Goal: Find specific page/section

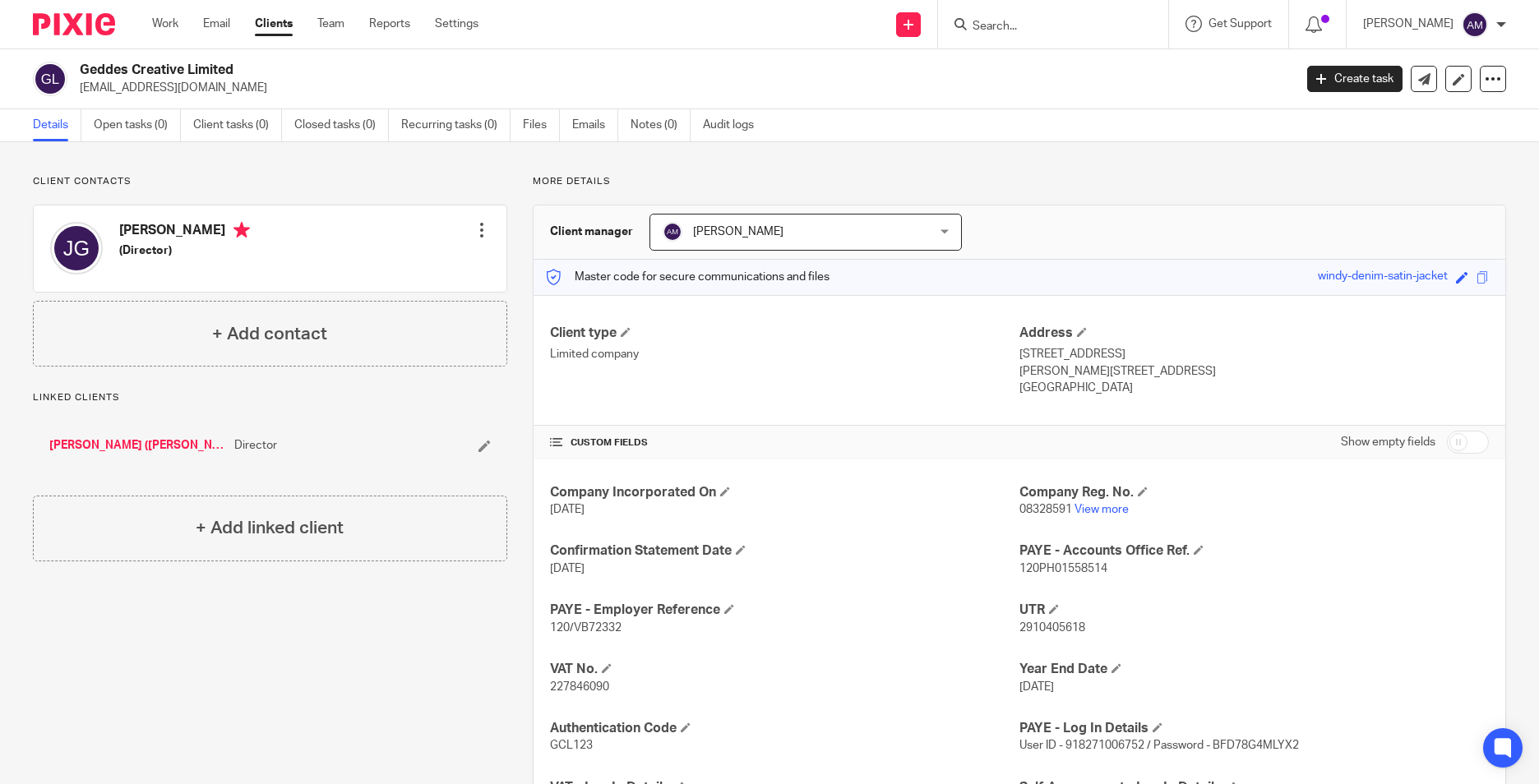
click at [1060, 21] on input "Search" at bounding box center [1045, 27] width 148 height 15
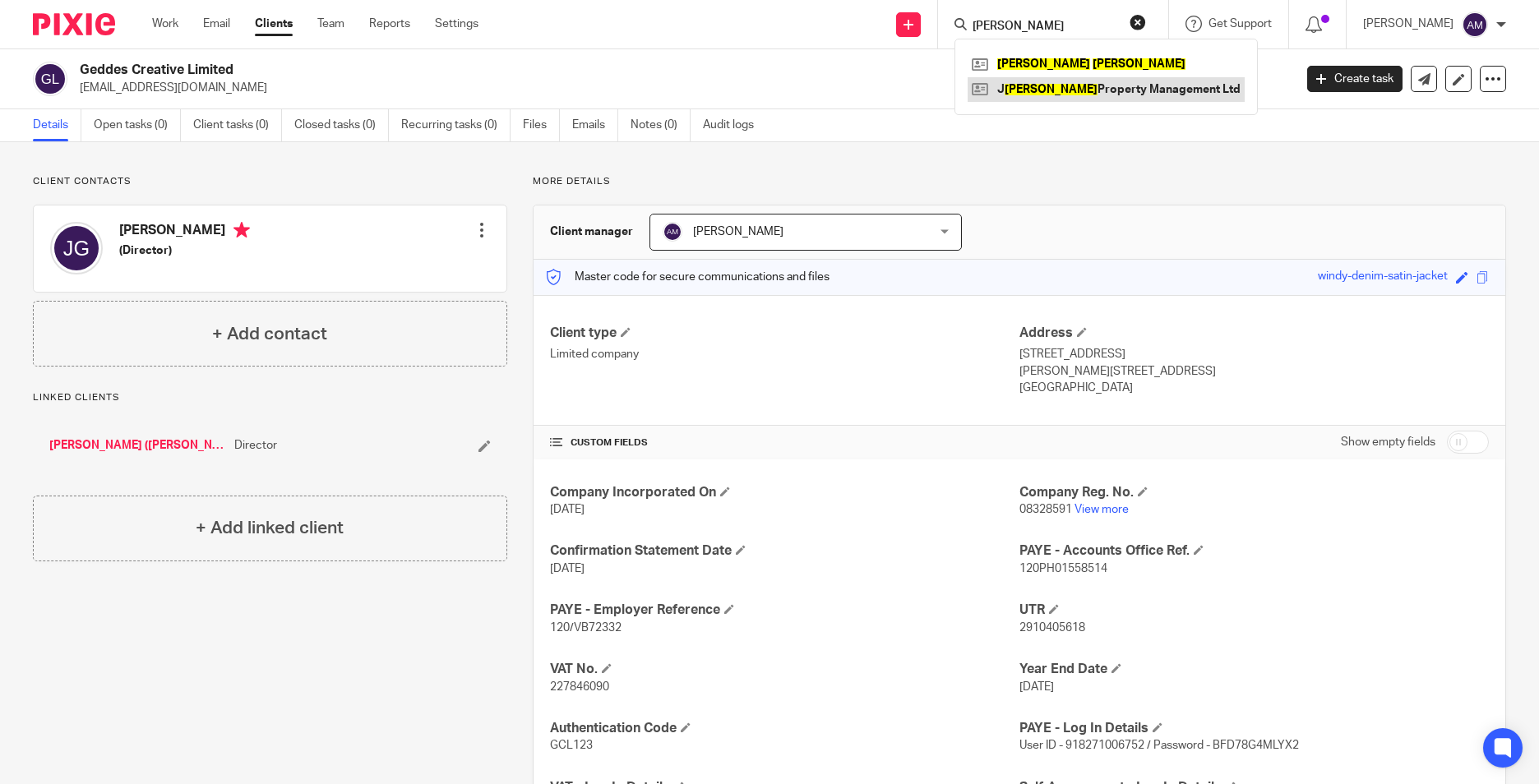
type input "johm robinson"
click at [1152, 89] on link at bounding box center [1105, 89] width 277 height 25
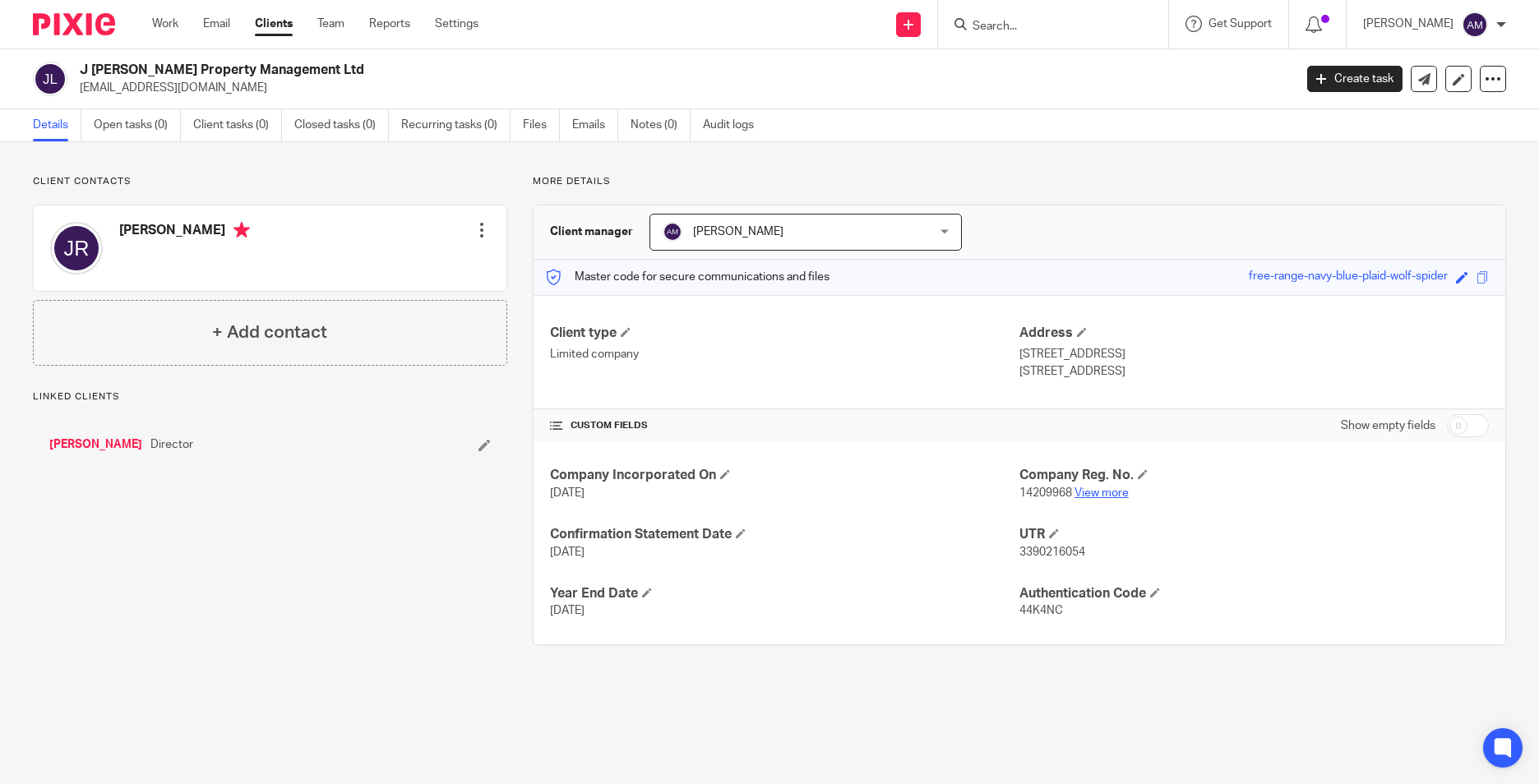
click at [1104, 488] on link "View more" at bounding box center [1101, 493] width 54 height 12
click at [1027, 25] on input "Search" at bounding box center [1045, 27] width 148 height 15
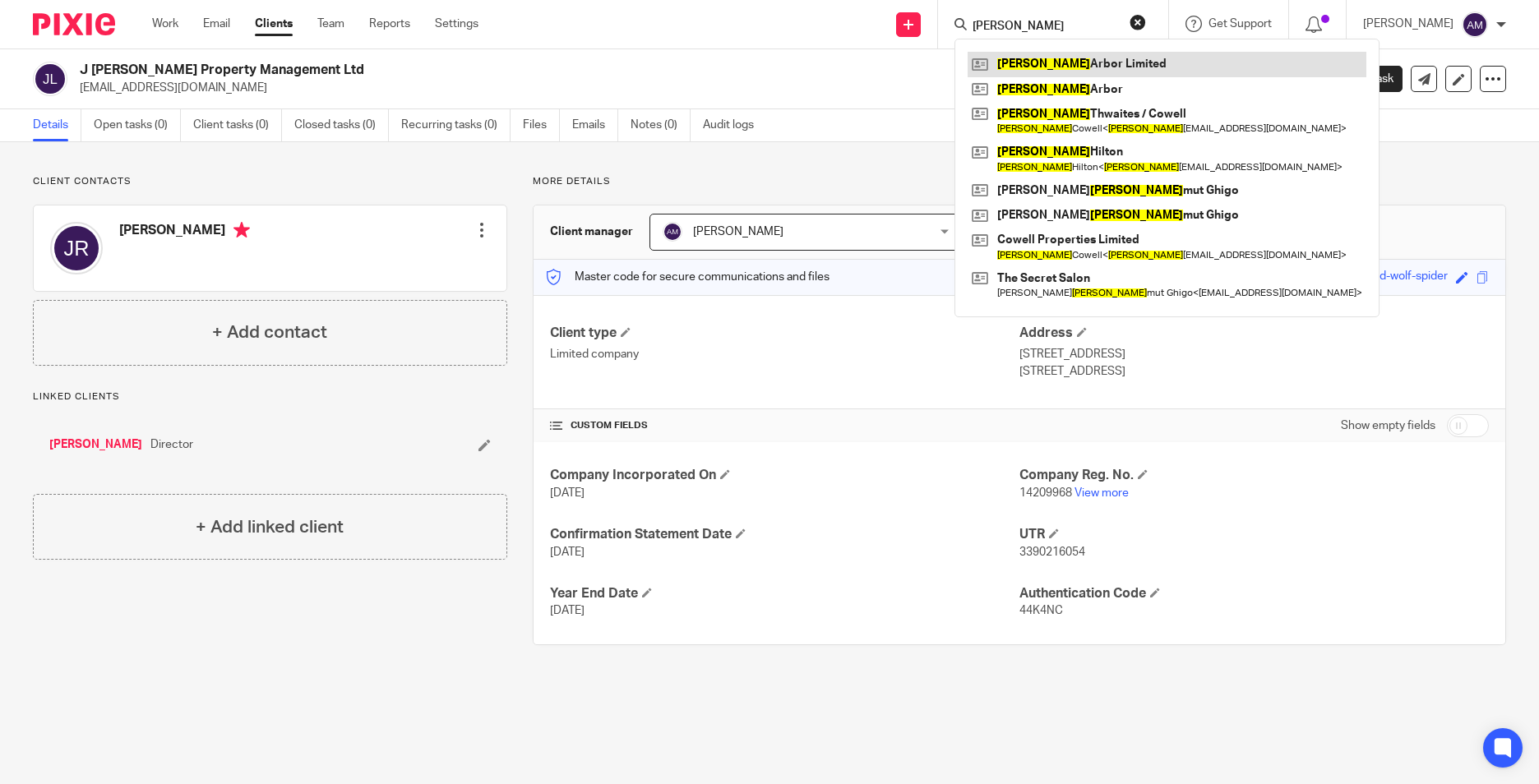
type input "sam"
click at [1062, 62] on link at bounding box center [1166, 64] width 399 height 25
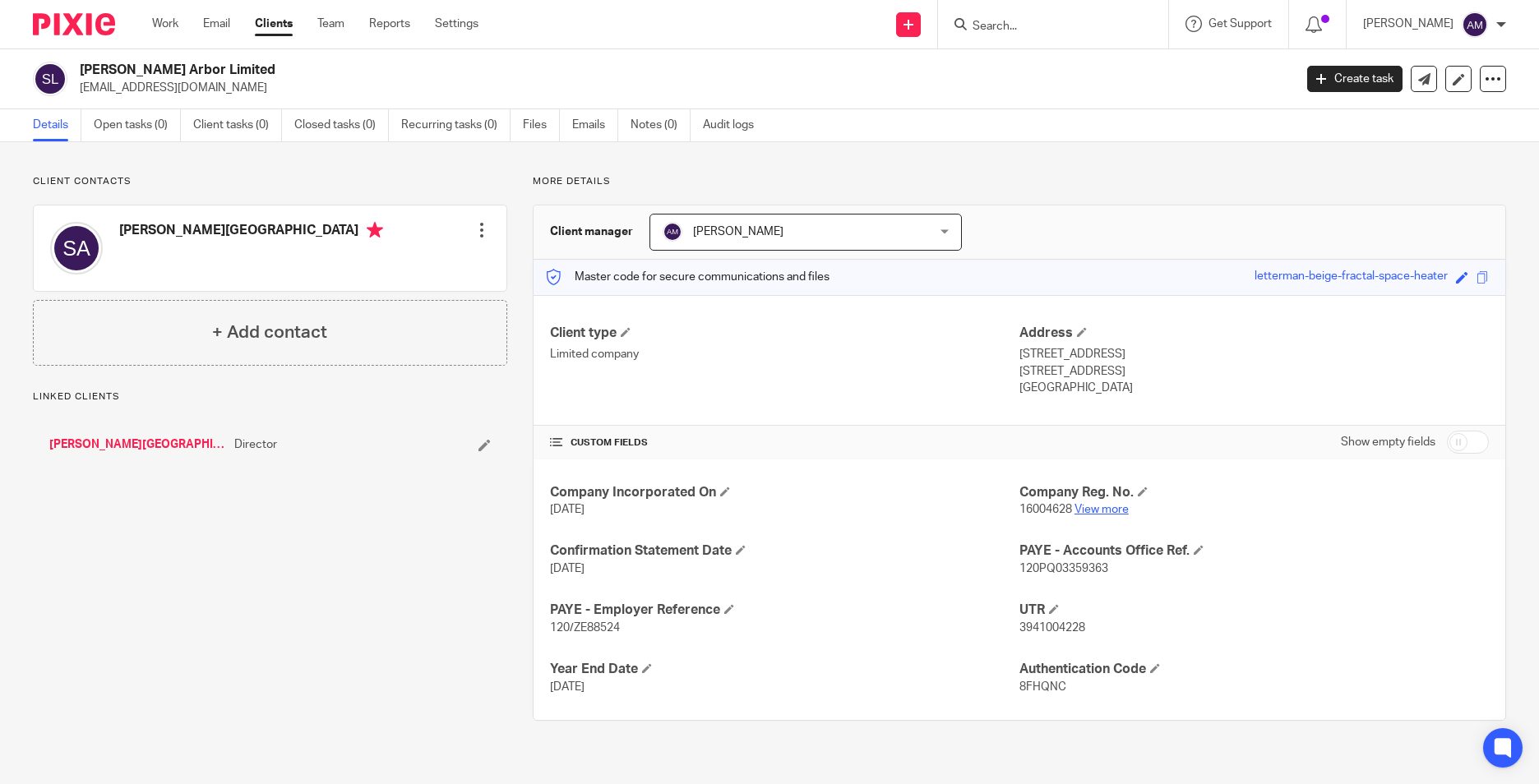
click at [1097, 506] on link "View more" at bounding box center [1101, 510] width 54 height 12
click at [1050, 31] on input "Search" at bounding box center [1045, 27] width 148 height 15
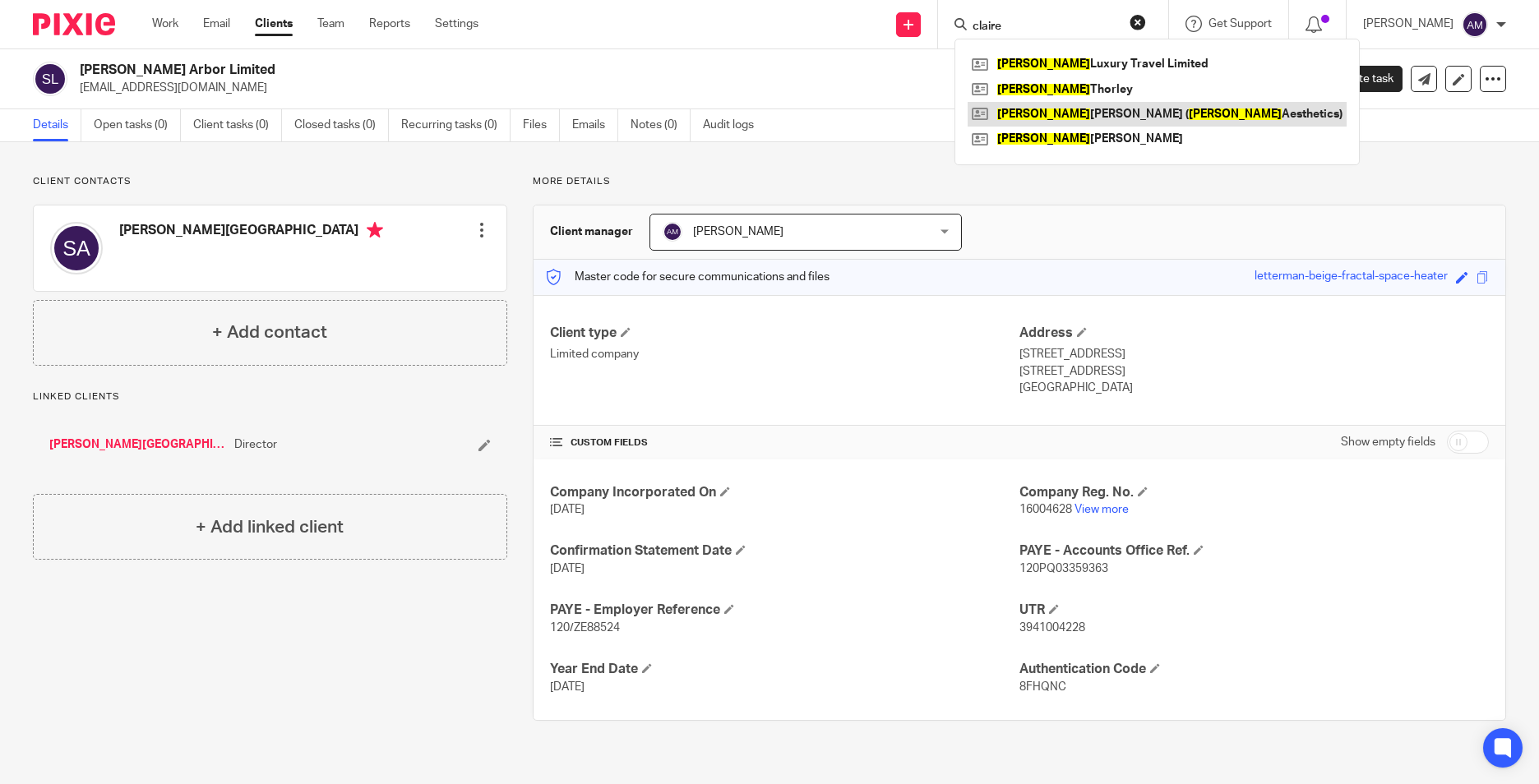
type input "claire"
click at [1075, 118] on link at bounding box center [1156, 114] width 379 height 25
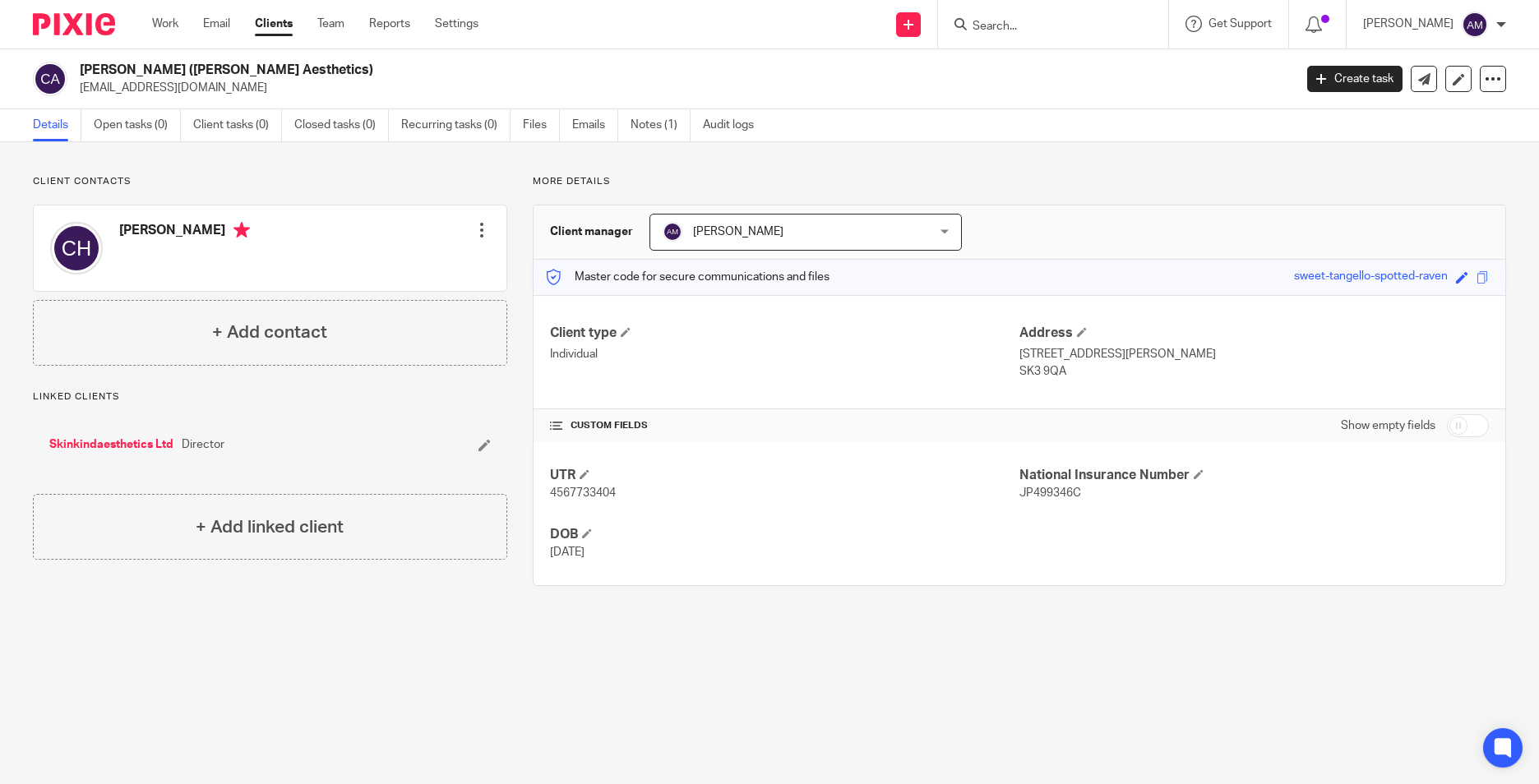
click at [127, 445] on link "Skinkindaesthetics Ltd" at bounding box center [111, 444] width 124 height 16
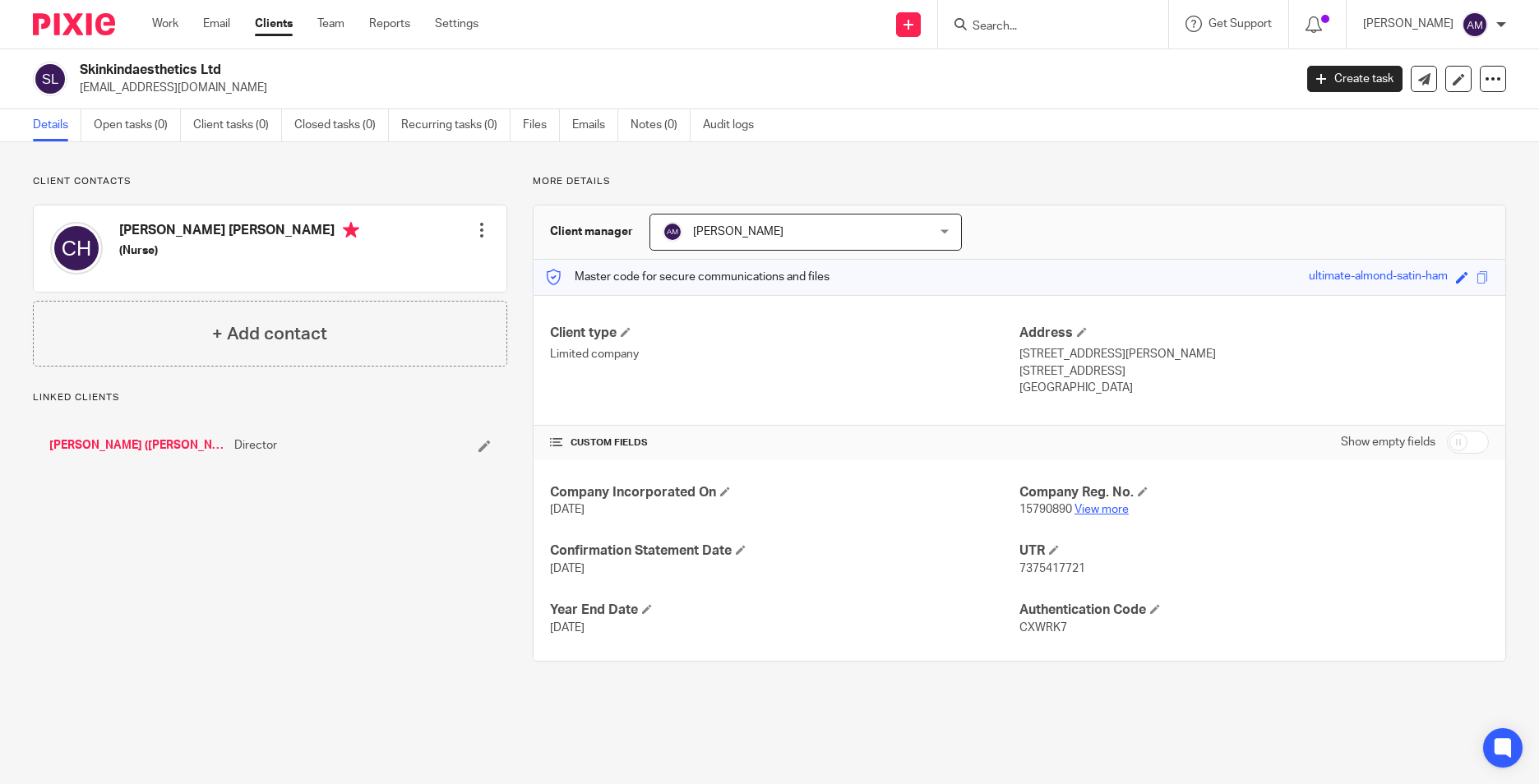
click at [1106, 509] on link "View more" at bounding box center [1101, 510] width 54 height 12
